Goal: Task Accomplishment & Management: Use online tool/utility

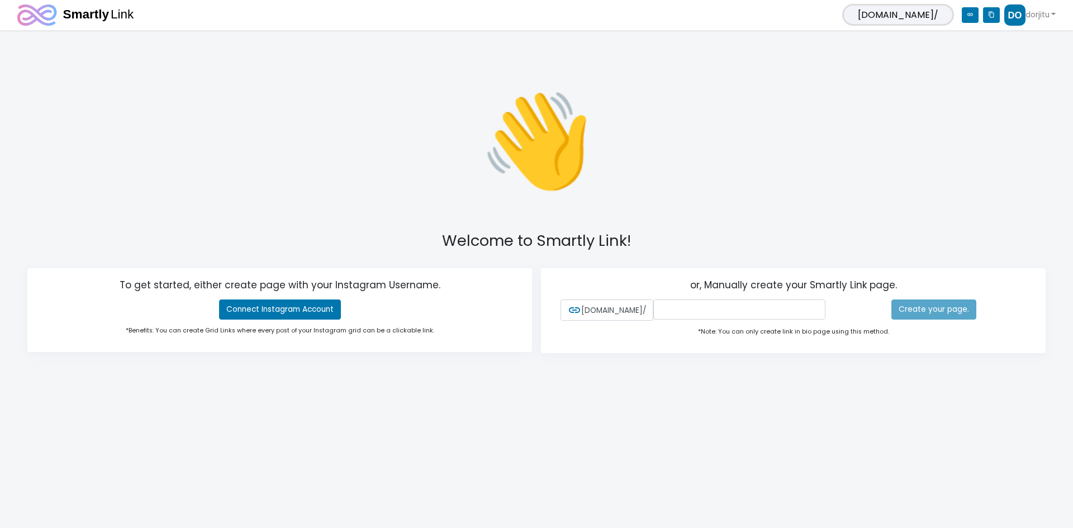
click at [749, 389] on html "[DOMAIN_NAME]/ link content_copy dorjitu 0 Connected Account You have not conne…" at bounding box center [536, 194] width 1073 height 389
click at [717, 312] on input "text" at bounding box center [739, 310] width 172 height 20
type input "dorjitu"
click at [914, 316] on link "Create your page." at bounding box center [934, 310] width 85 height 20
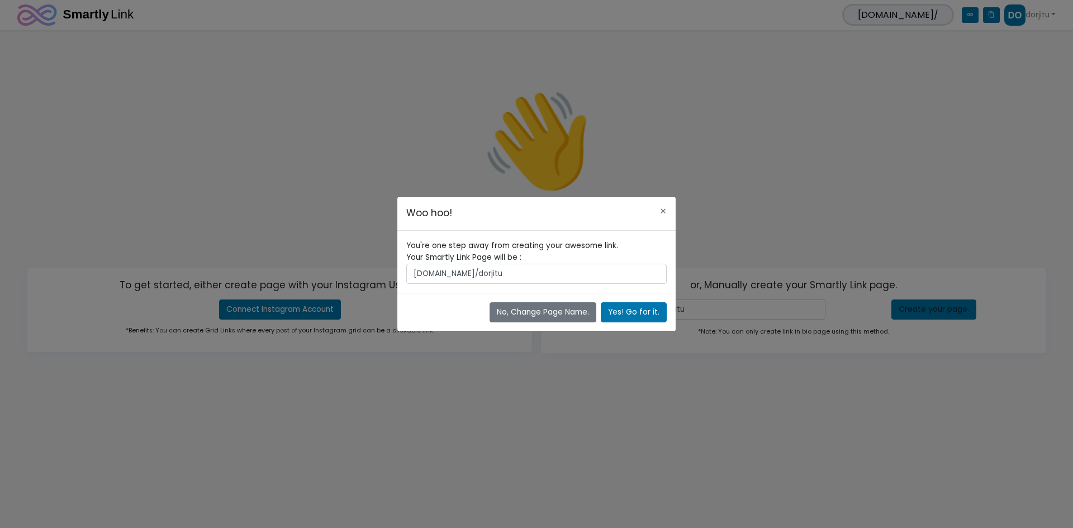
click at [503, 277] on span "[DOMAIN_NAME]/dorjitu" at bounding box center [536, 274] width 261 height 20
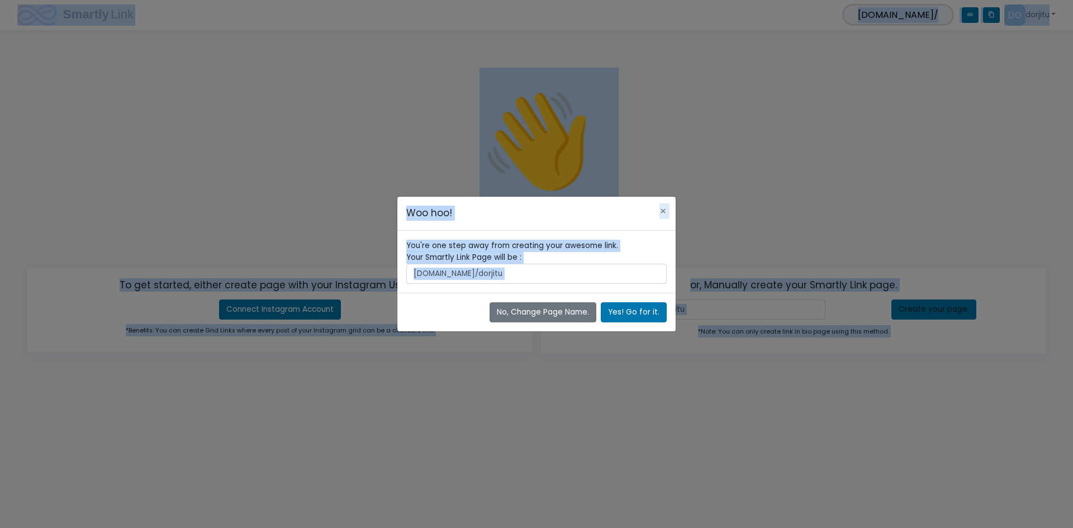
click at [590, 273] on span "[DOMAIN_NAME]/dorjitu" at bounding box center [536, 274] width 261 height 20
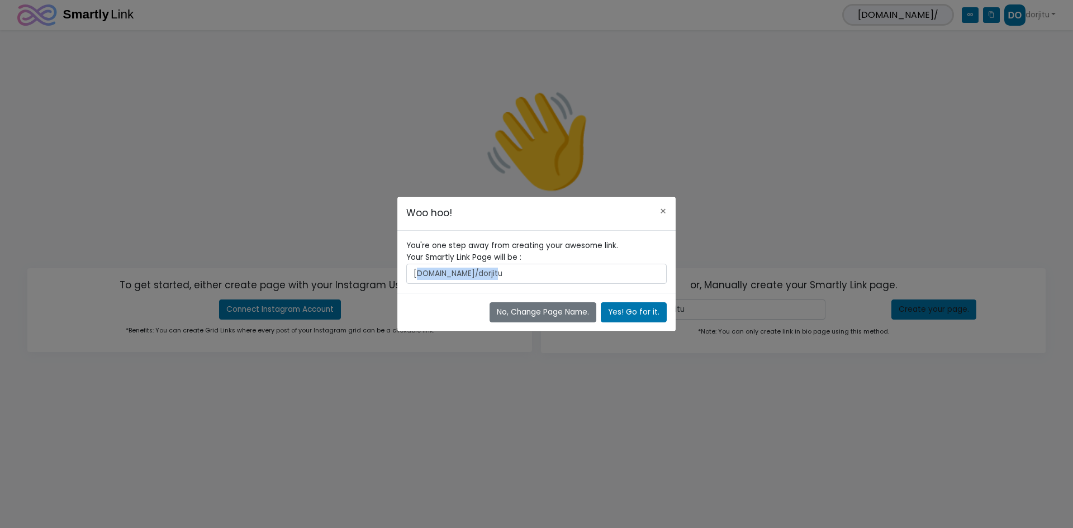
drag, startPoint x: 512, startPoint y: 273, endPoint x: 419, endPoint y: 277, distance: 93.4
click at [419, 277] on span "[DOMAIN_NAME]/dorjitu" at bounding box center [536, 274] width 261 height 20
click at [415, 275] on span "[DOMAIN_NAME]/dorjitu" at bounding box center [536, 274] width 261 height 20
copy span "[DOMAIN_NAME]/dorjitu"
click at [623, 304] on button "Yes! Go for it." at bounding box center [634, 312] width 66 height 20
